Goal: Task Accomplishment & Management: Manage account settings

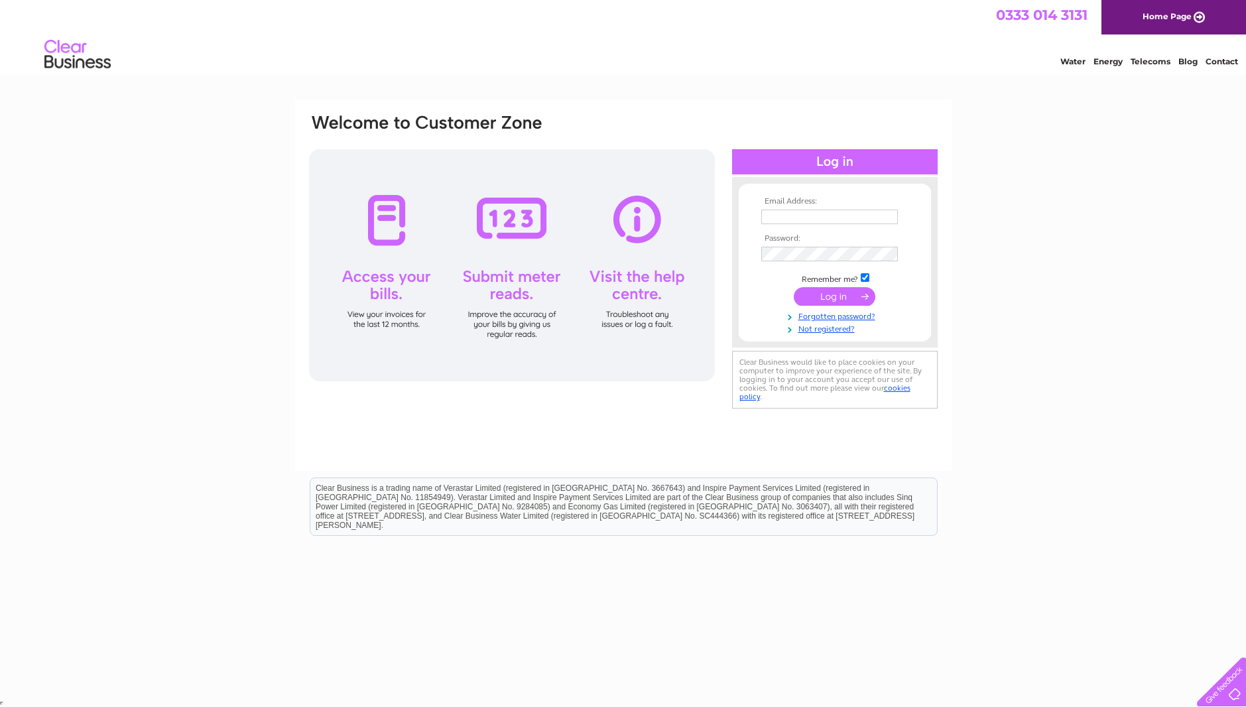
click at [786, 219] on input "text" at bounding box center [829, 216] width 137 height 15
drag, startPoint x: 894, startPoint y: 214, endPoint x: 701, endPoint y: 217, distance: 192.9
click at [708, 216] on div "Email Address: paula.lennox@carrickcentre.co.uk Password:" at bounding box center [623, 263] width 631 height 300
type input "karen.mitchell@carrickcentre.co.uk"
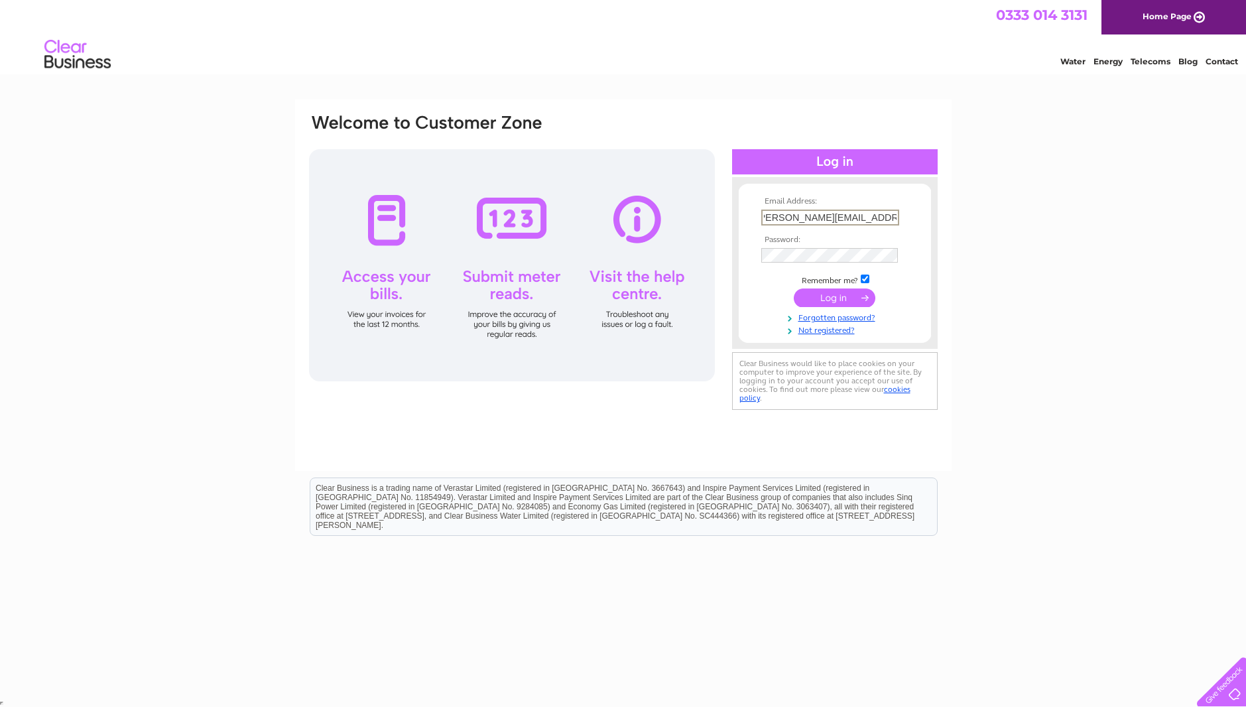
scroll to position [0, 0]
click at [835, 301] on input "submit" at bounding box center [834, 296] width 82 height 19
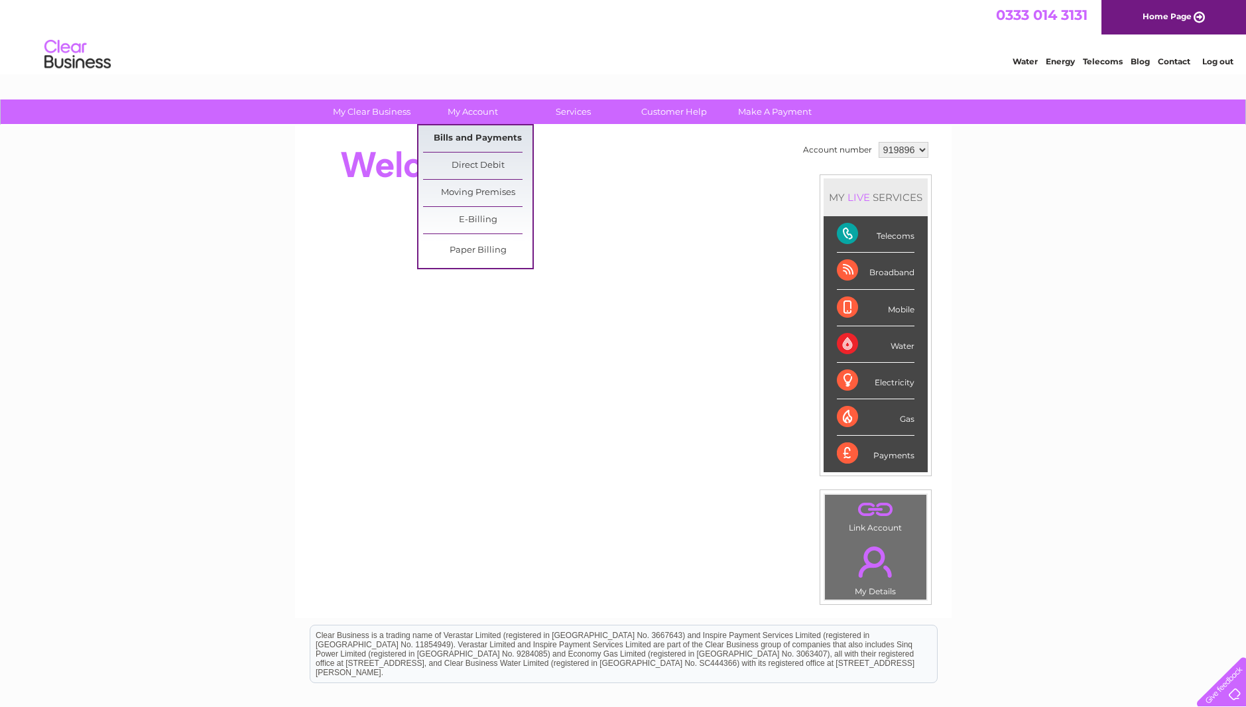
click at [480, 141] on link "Bills and Payments" at bounding box center [477, 138] width 109 height 27
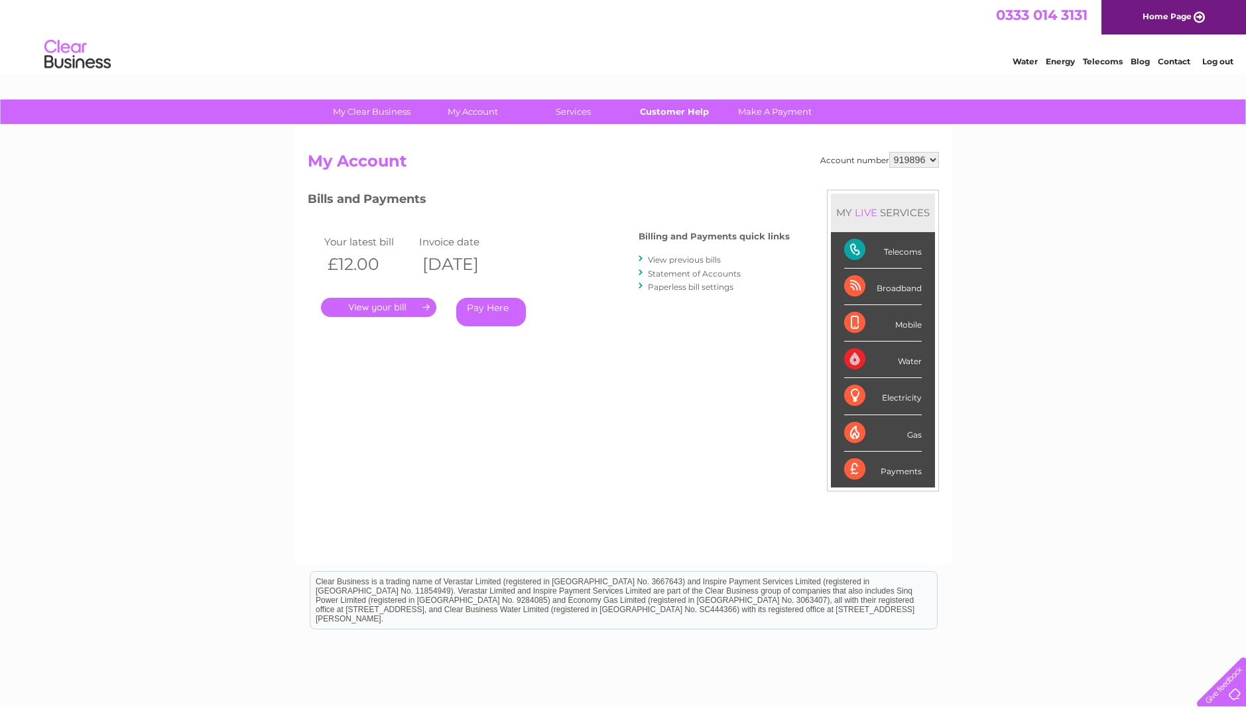
click at [690, 112] on link "Customer Help" at bounding box center [673, 111] width 109 height 25
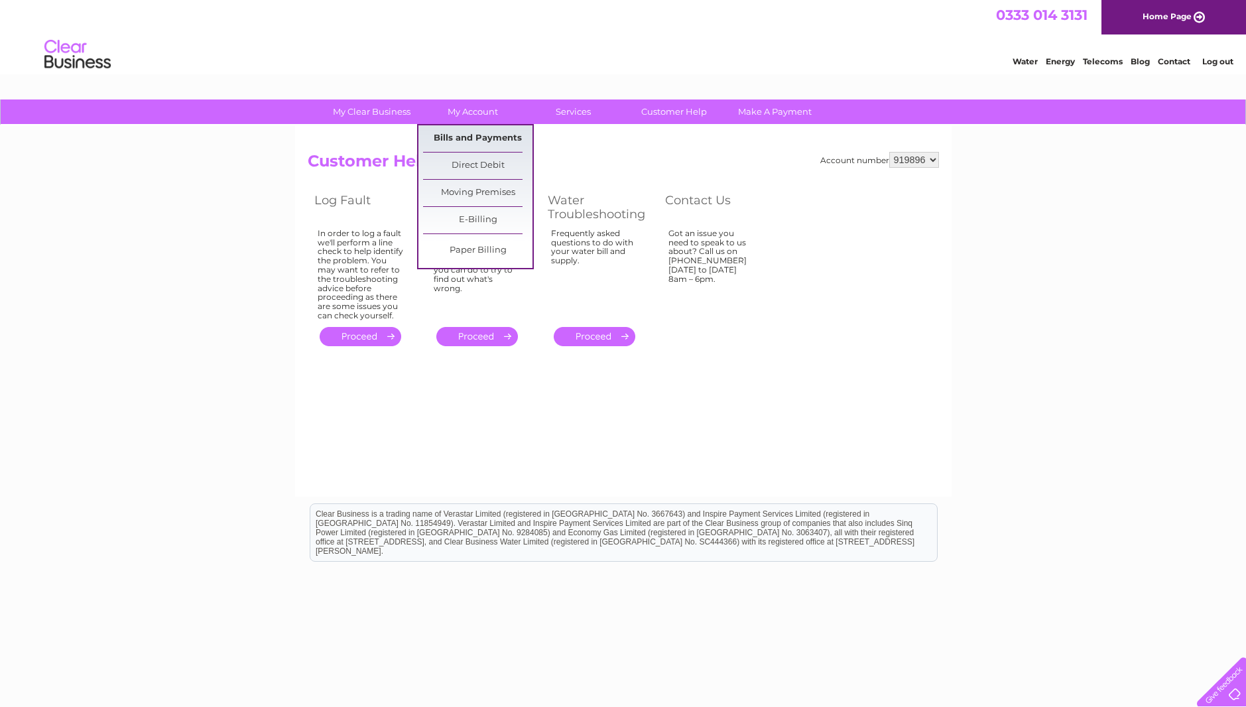
click at [469, 142] on link "Bills and Payments" at bounding box center [477, 138] width 109 height 27
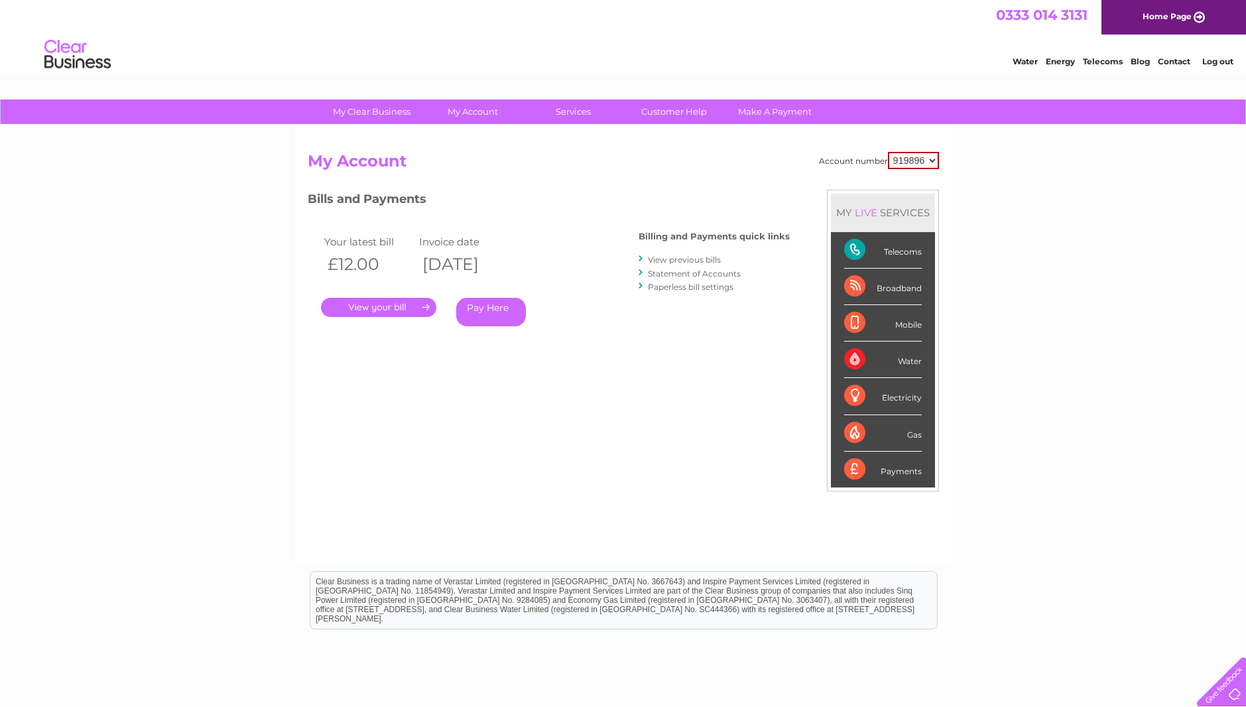
click at [388, 307] on link "." at bounding box center [378, 307] width 115 height 19
